Goal: Task Accomplishment & Management: Manage account settings

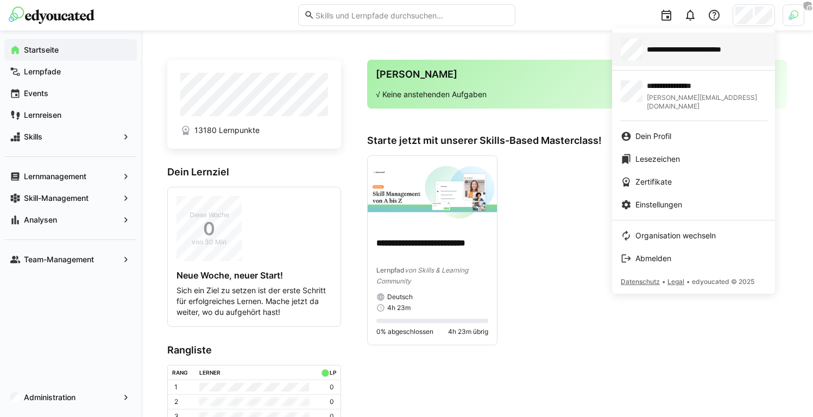
click at [691, 52] on span "**********" at bounding box center [698, 49] width 103 height 11
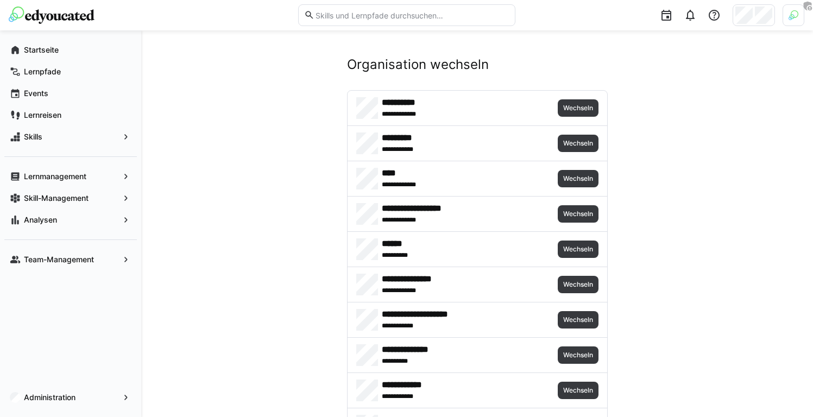
click at [801, 12] on div at bounding box center [794, 15] width 22 height 22
click at [658, 123] on span "Aktivieren" at bounding box center [674, 127] width 34 height 9
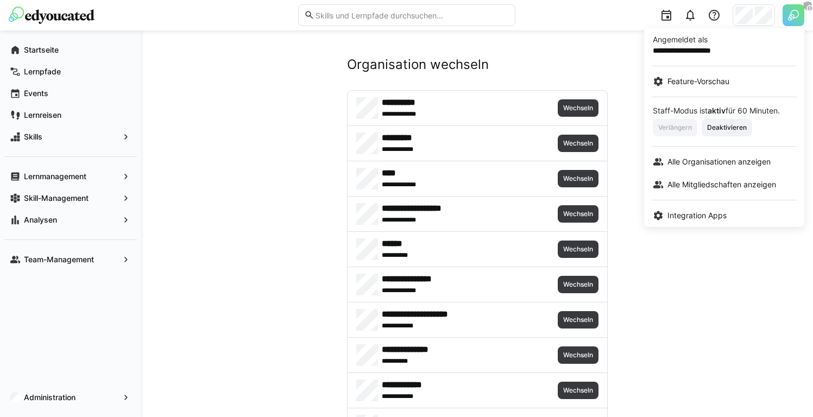
click at [675, 310] on div at bounding box center [406, 208] width 813 height 417
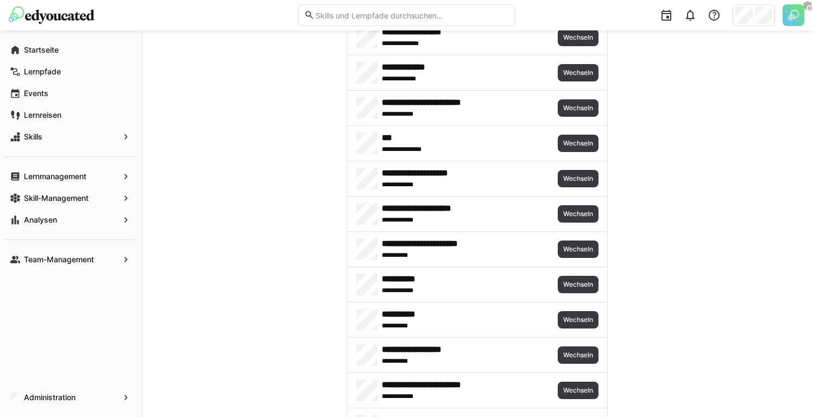
scroll to position [5061, 0]
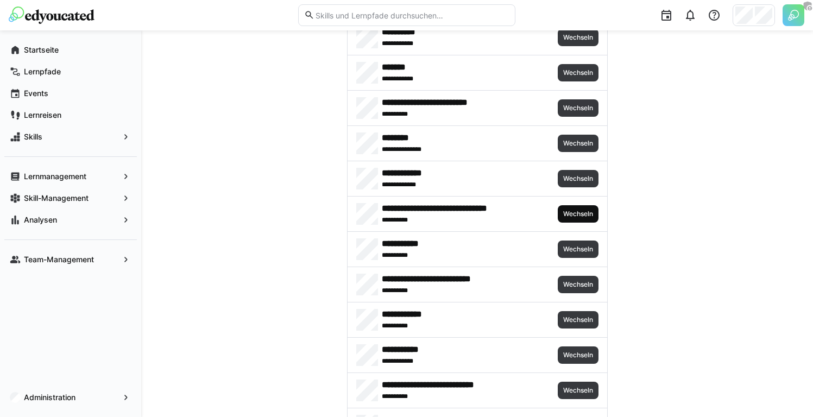
click at [578, 220] on span "Wechseln" at bounding box center [578, 213] width 41 height 17
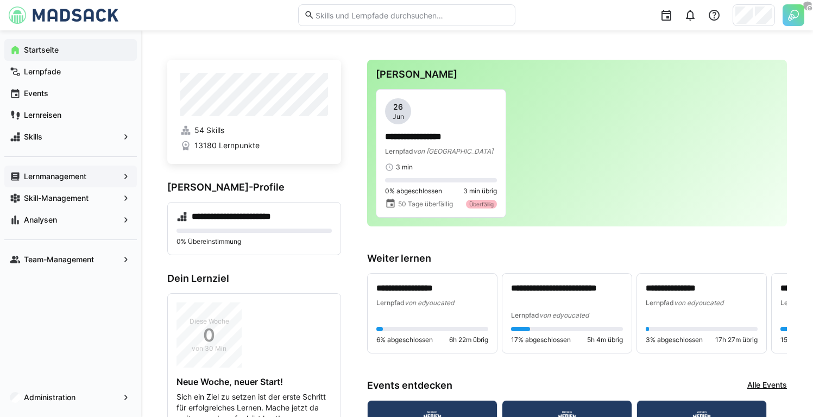
click at [87, 180] on span "Lernmanagement" at bounding box center [70, 176] width 97 height 11
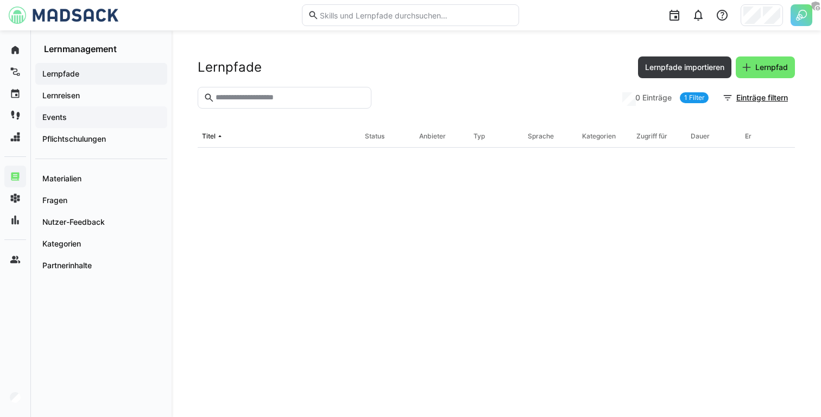
click at [100, 113] on span "Events" at bounding box center [101, 117] width 121 height 11
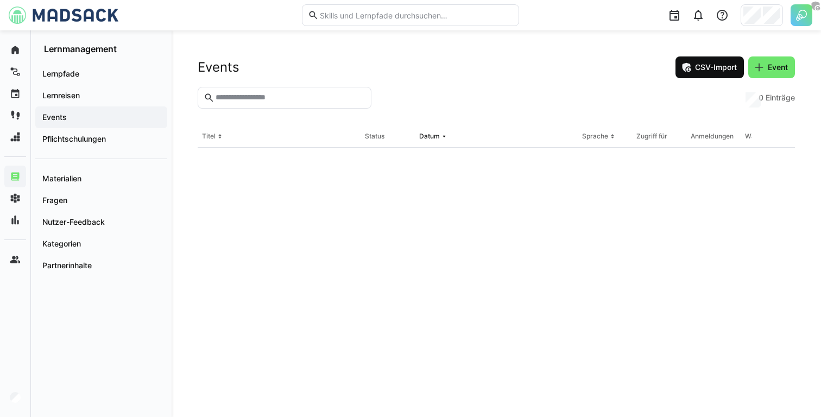
click at [721, 67] on span "CSV-Import" at bounding box center [716, 67] width 45 height 11
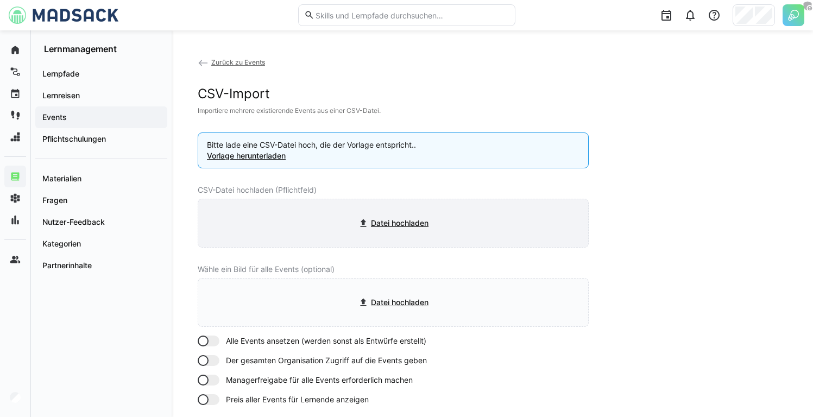
click at [358, 220] on input "file" at bounding box center [393, 223] width 390 height 48
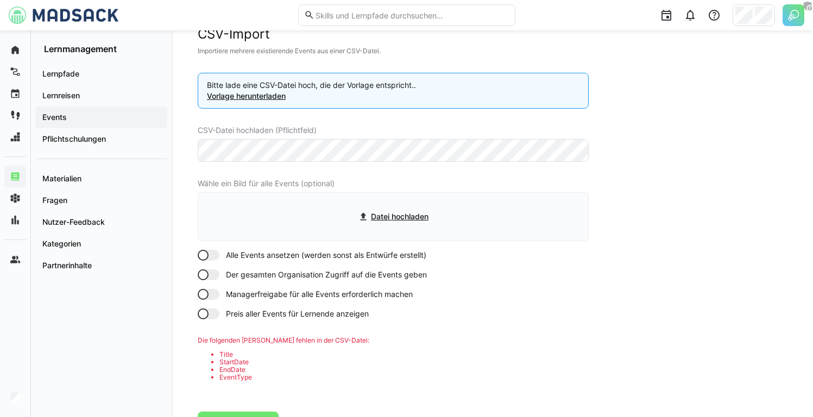
scroll to position [54, 0]
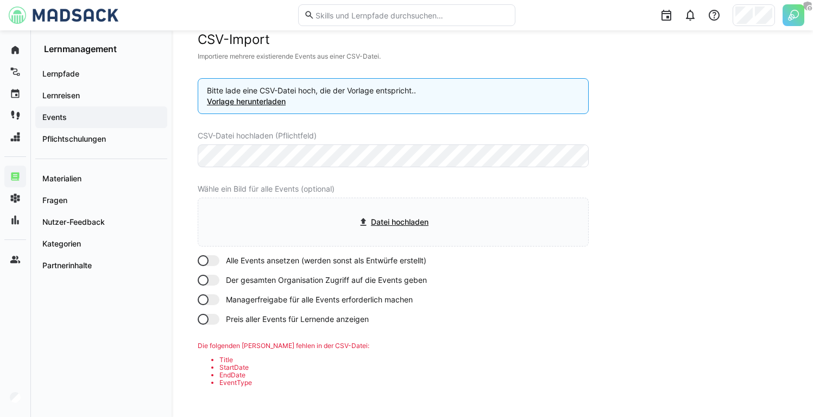
click at [414, 153] on div "Zurück zu Events CSV-Import Importiere mehrere existierende Events aus einer CS…" at bounding box center [393, 220] width 391 height 437
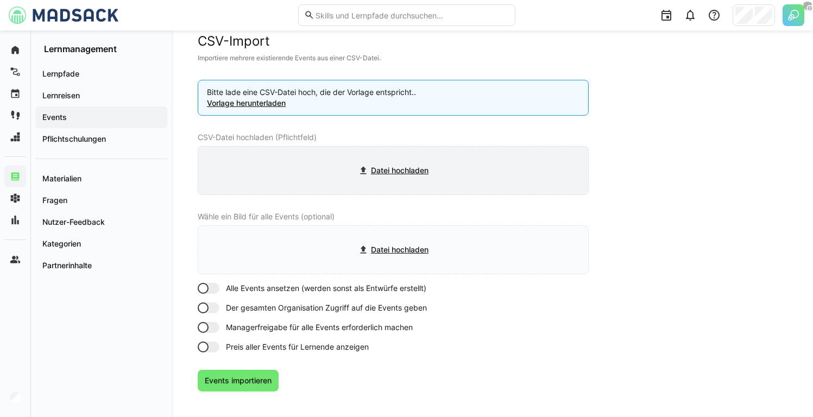
click at [374, 161] on input "file" at bounding box center [393, 171] width 390 height 48
click at [274, 101] on link "Vorlage herunterladen" at bounding box center [246, 102] width 79 height 9
click at [401, 164] on input "file" at bounding box center [393, 171] width 390 height 48
click at [472, 155] on input "file" at bounding box center [393, 171] width 390 height 48
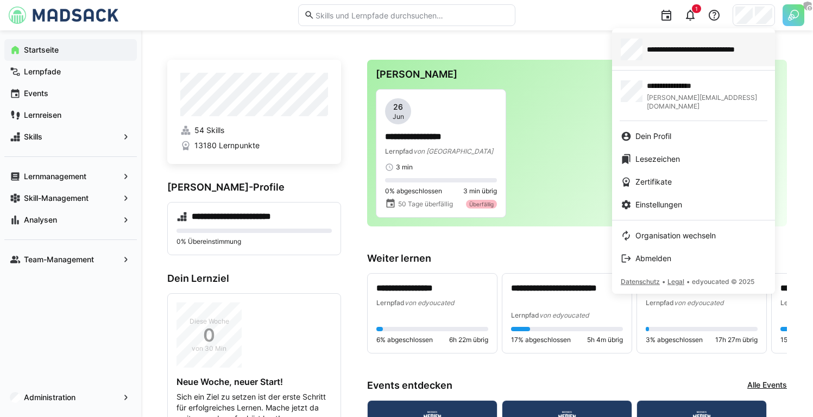
click at [700, 59] on div "**********" at bounding box center [694, 50] width 146 height 22
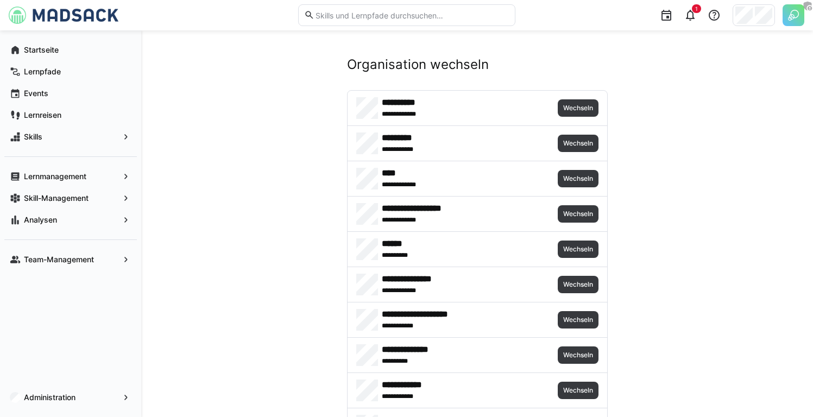
scroll to position [2801, 0]
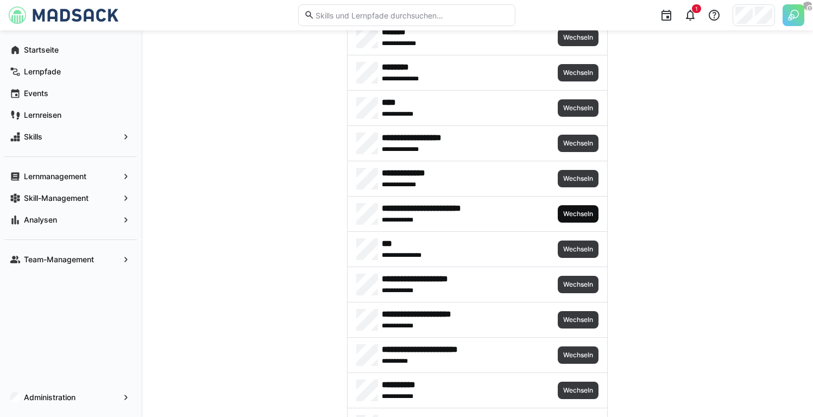
click at [565, 213] on span "Wechseln" at bounding box center [578, 214] width 32 height 9
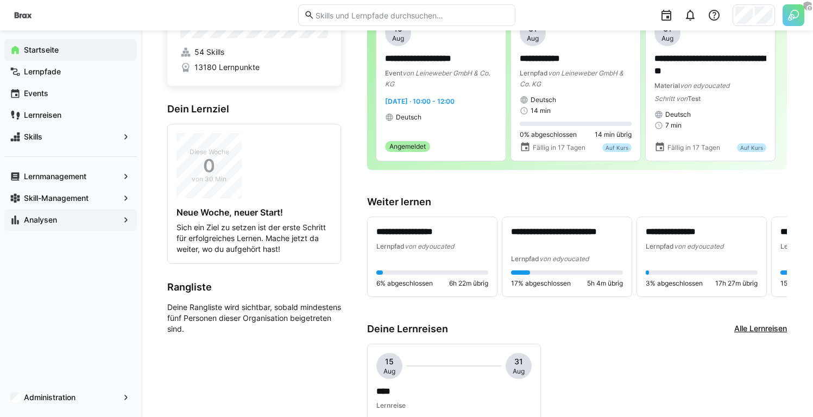
scroll to position [81, 0]
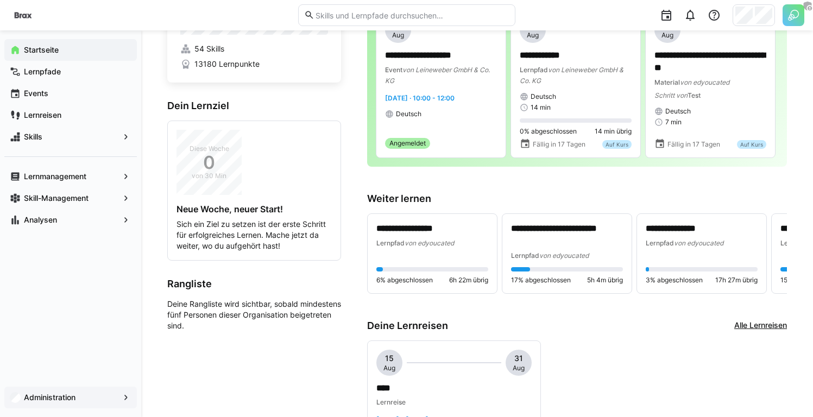
click at [69, 405] on div "Administration" at bounding box center [70, 398] width 133 height 22
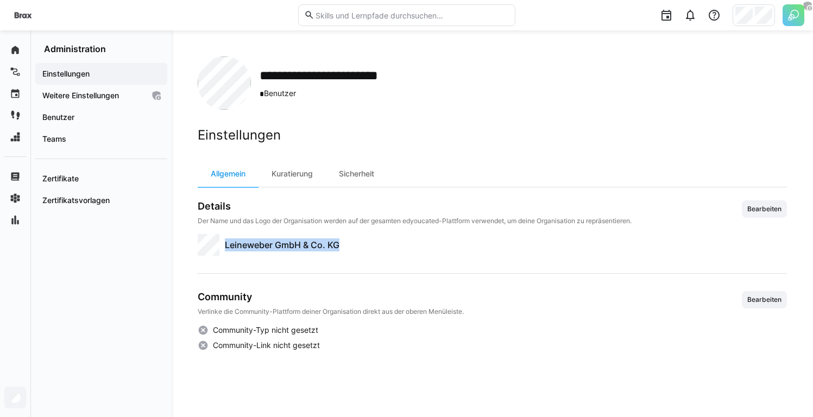
drag, startPoint x: 353, startPoint y: 242, endPoint x: 226, endPoint y: 242, distance: 127.1
click at [226, 242] on app-organization-avatar "Leineweber GmbH & Co. KG" at bounding box center [492, 245] width 589 height 22
copy span "Leineweber GmbH & Co. KG"
